Goal: Use online tool/utility: Utilize a website feature to perform a specific function

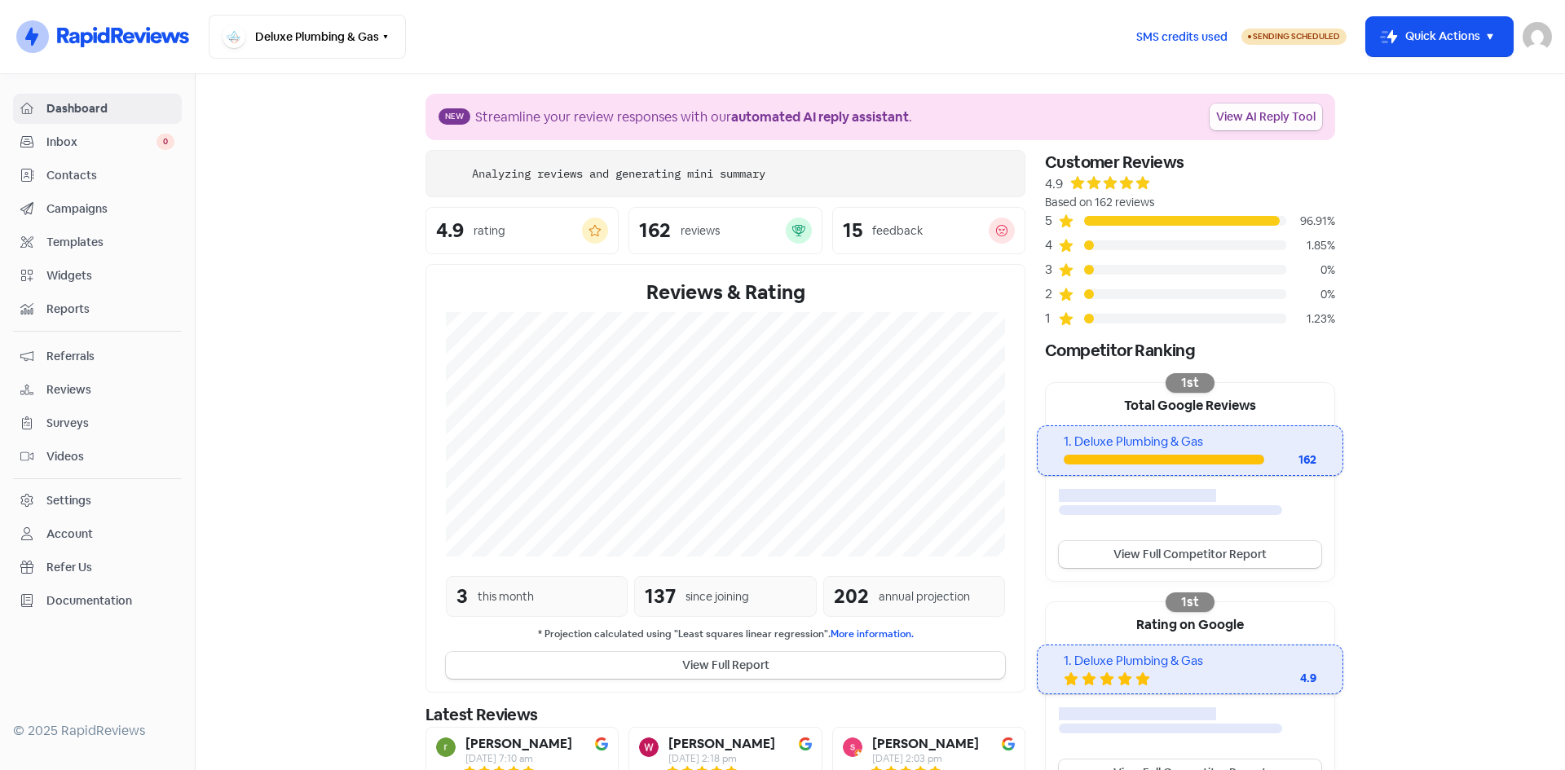
click at [1249, 117] on link "View AI Reply Tool" at bounding box center [1266, 117] width 112 height 27
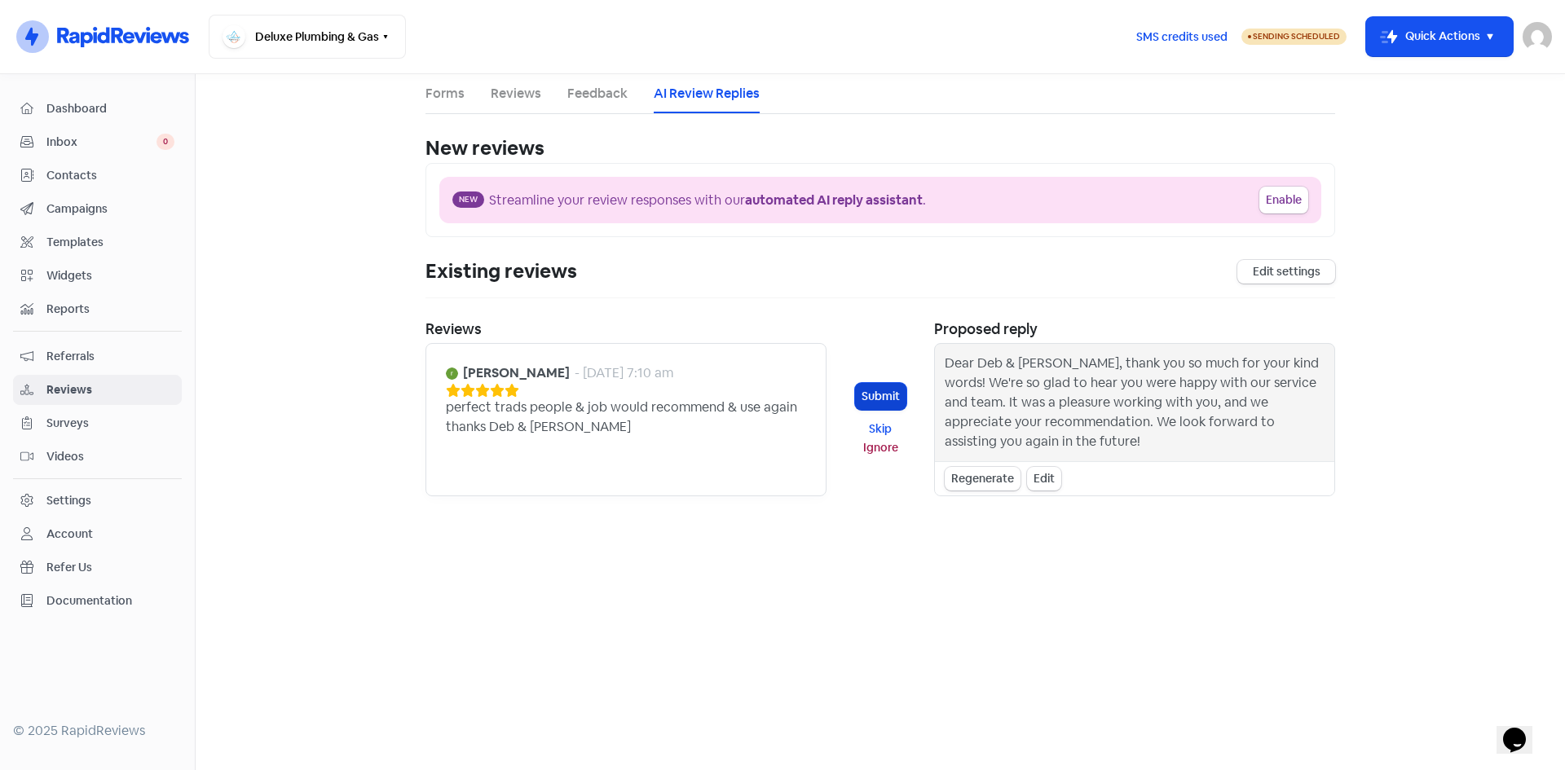
click at [874, 393] on button "Submit" at bounding box center [880, 396] width 51 height 27
